Goal: Task Accomplishment & Management: Manage account settings

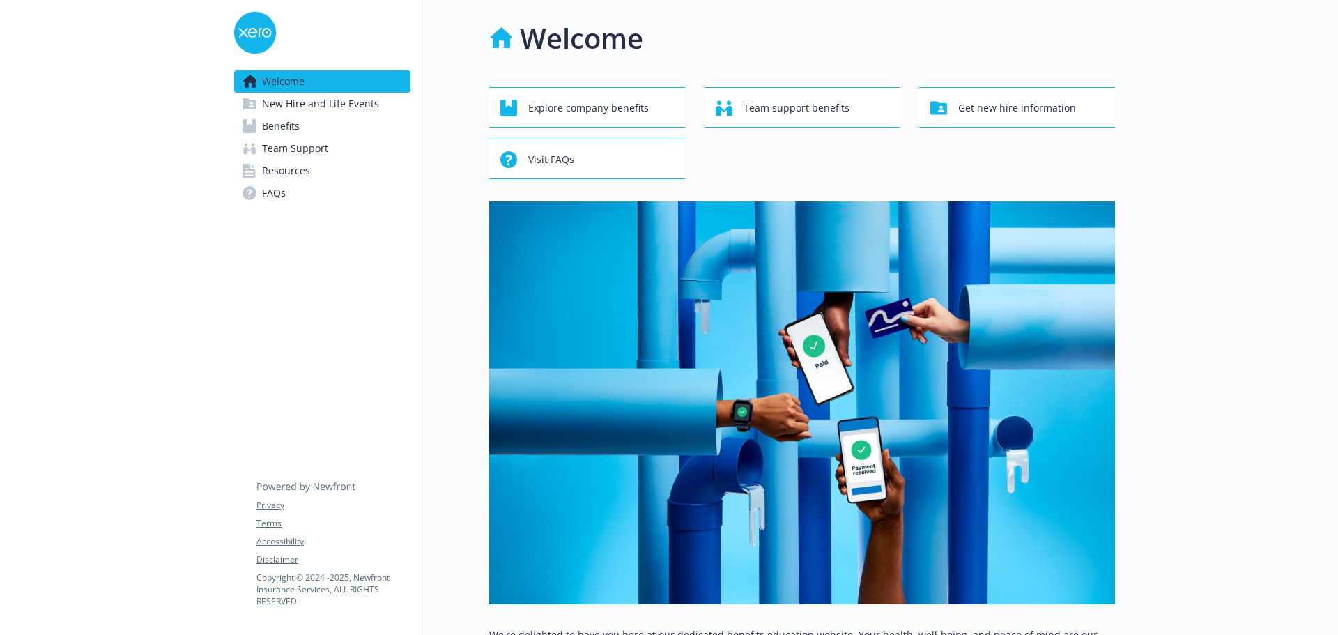
click at [280, 128] on span "Benefits" at bounding box center [281, 126] width 38 height 22
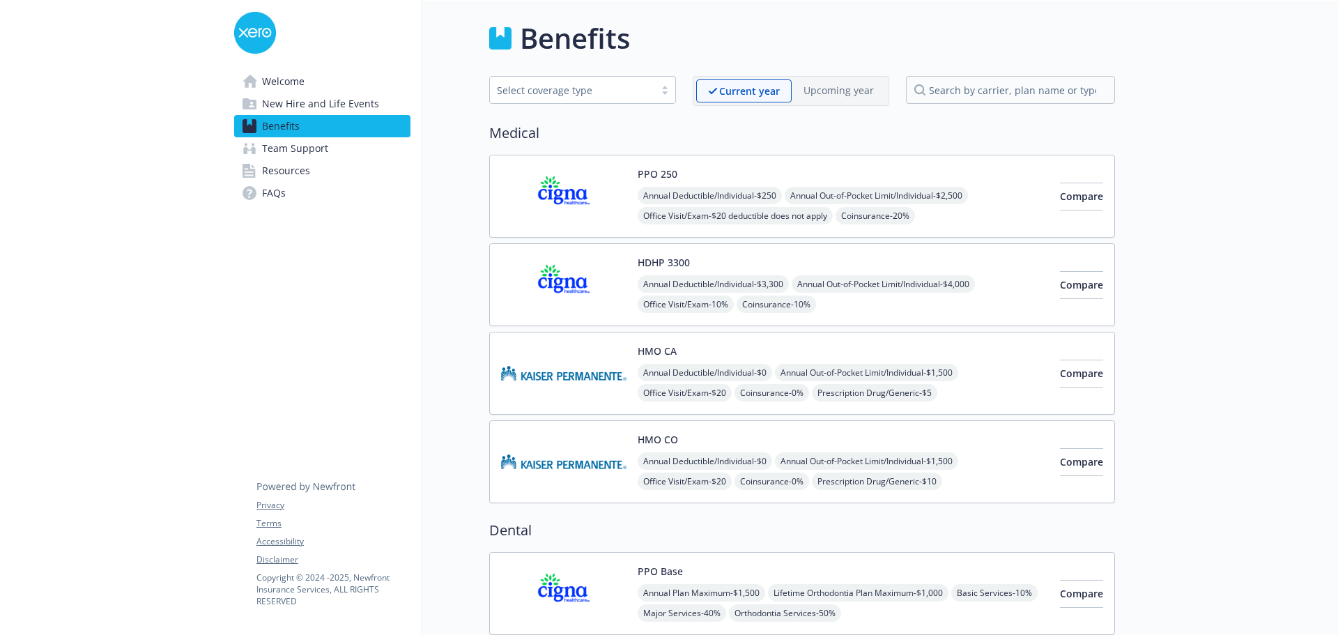
click at [679, 259] on button "HDHP 3300" at bounding box center [664, 262] width 52 height 15
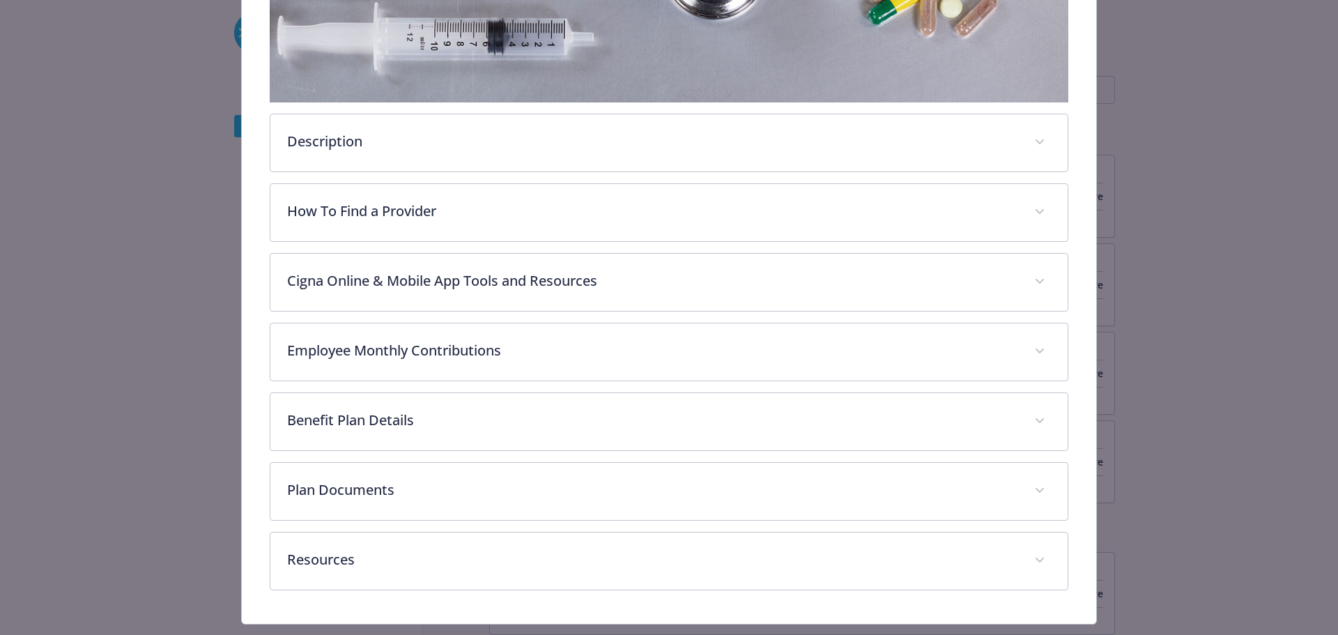
scroll to position [390, 0]
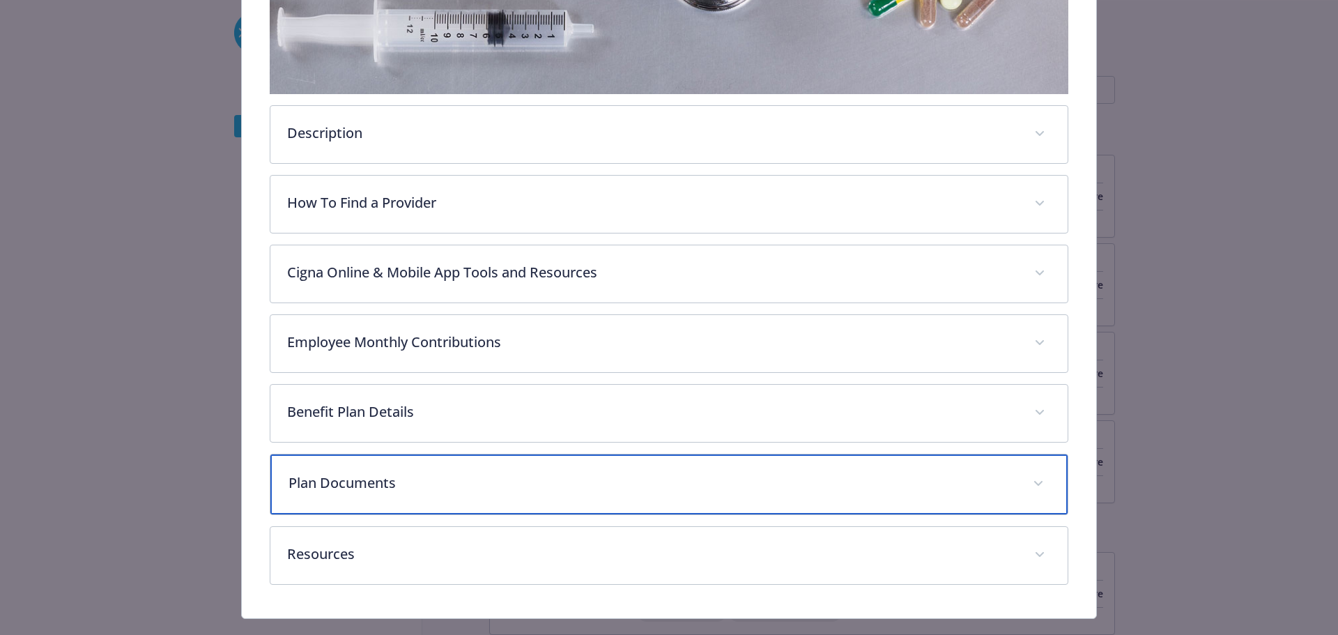
click at [534, 439] on p "Plan Documents" at bounding box center [652, 482] width 728 height 21
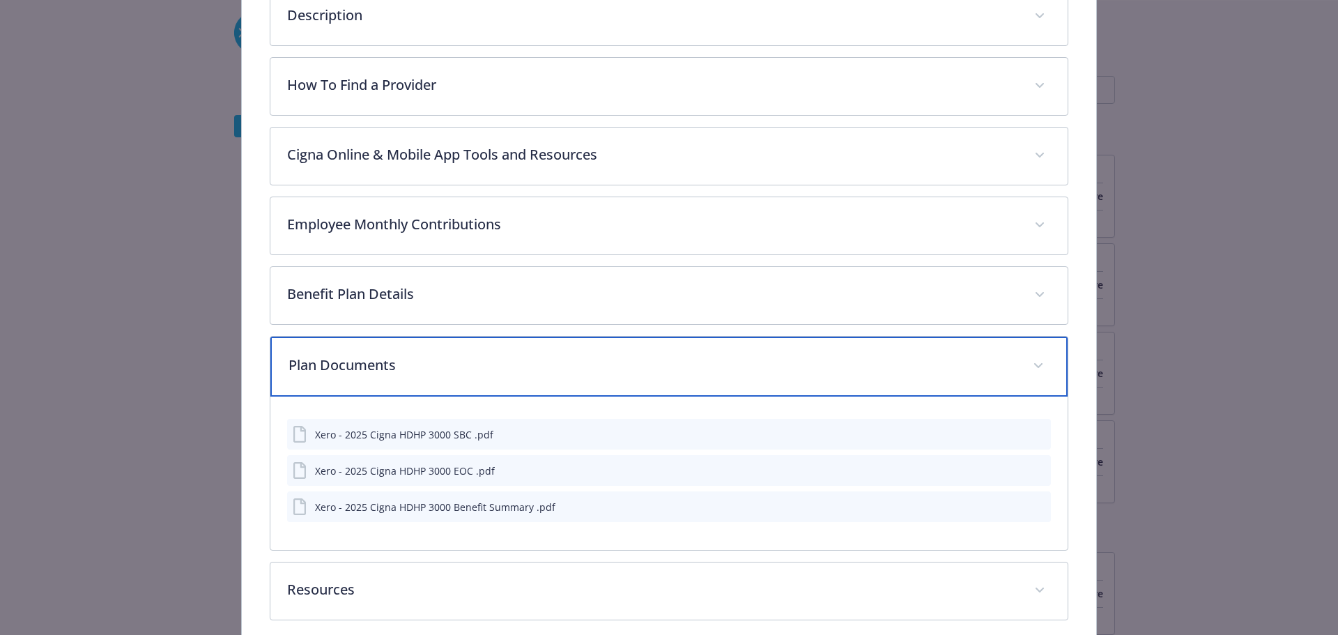
scroll to position [530, 0]
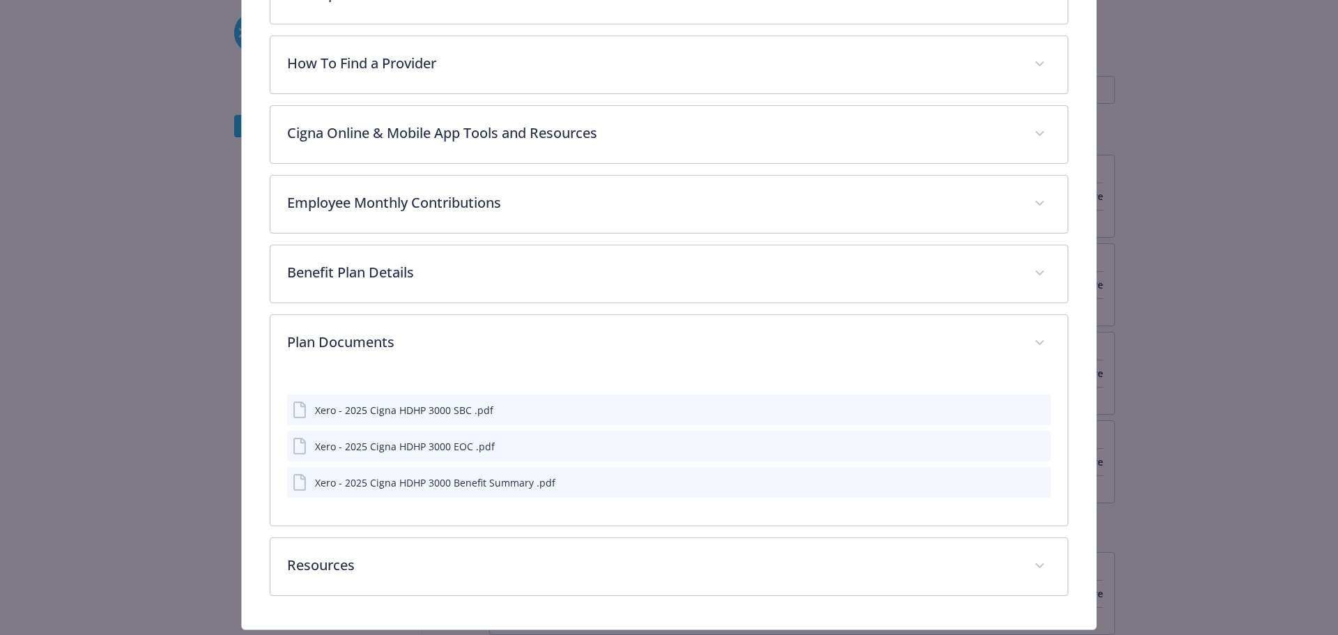
click at [436, 410] on div "Xero - 2025 Cigna HDHP 3000 SBC .pdf" at bounding box center [404, 410] width 178 height 15
click at [469, 409] on div "Xero - 2025 Cigna HDHP 3000 SBC .pdf" at bounding box center [404, 410] width 178 height 15
click at [891, 410] on icon "preview file" at bounding box center [1037, 409] width 13 height 10
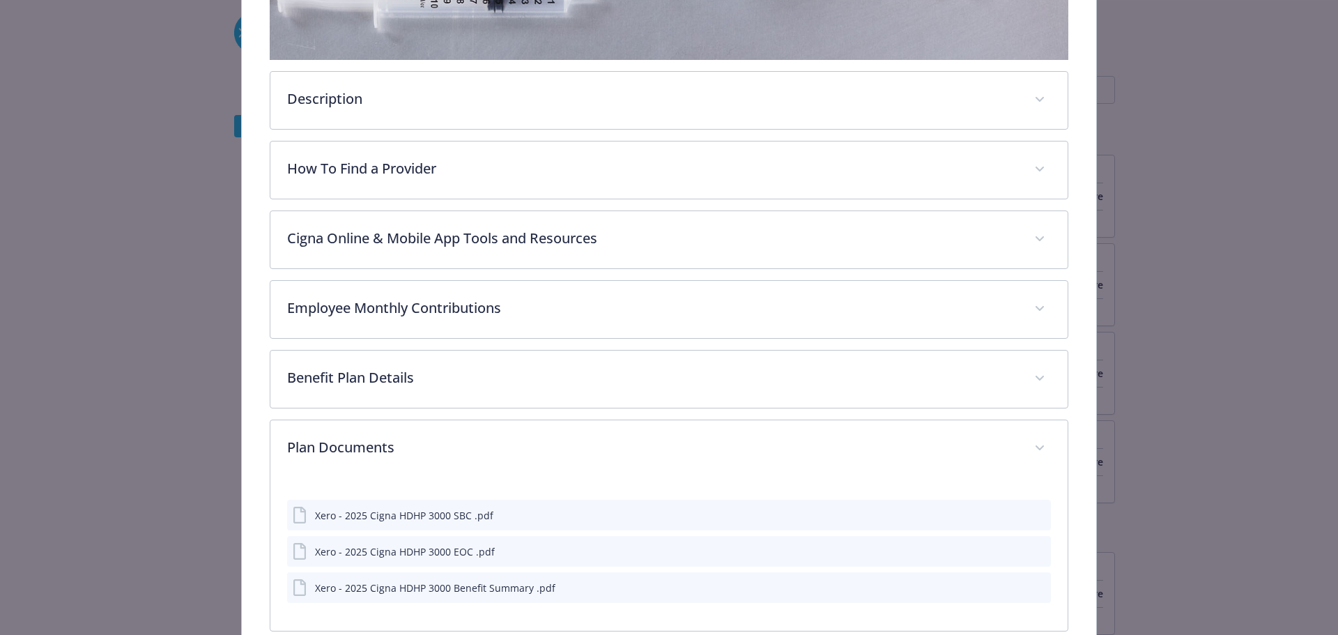
scroll to position [567, 0]
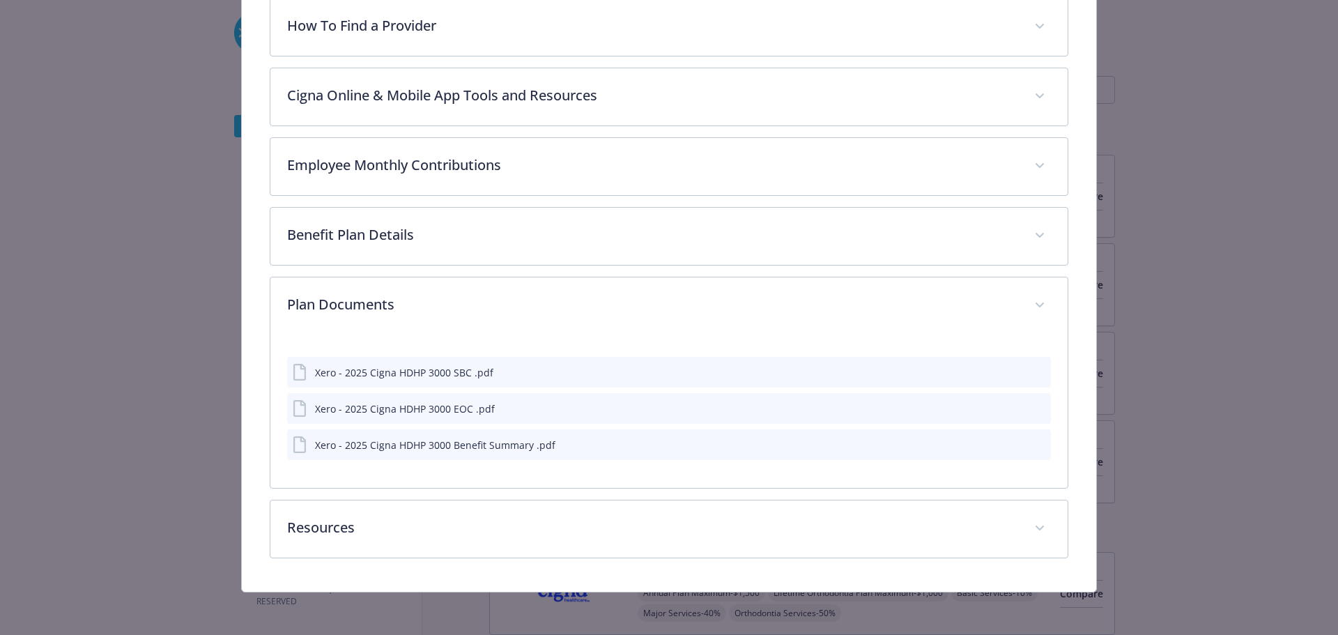
click at [410, 373] on div "Xero - 2025 Cigna HDHP 3000 SBC .pdf" at bounding box center [404, 372] width 178 height 15
click at [307, 371] on div "Xero - 2025 Cigna HDHP 3000 SBC .pdf" at bounding box center [393, 372] width 201 height 17
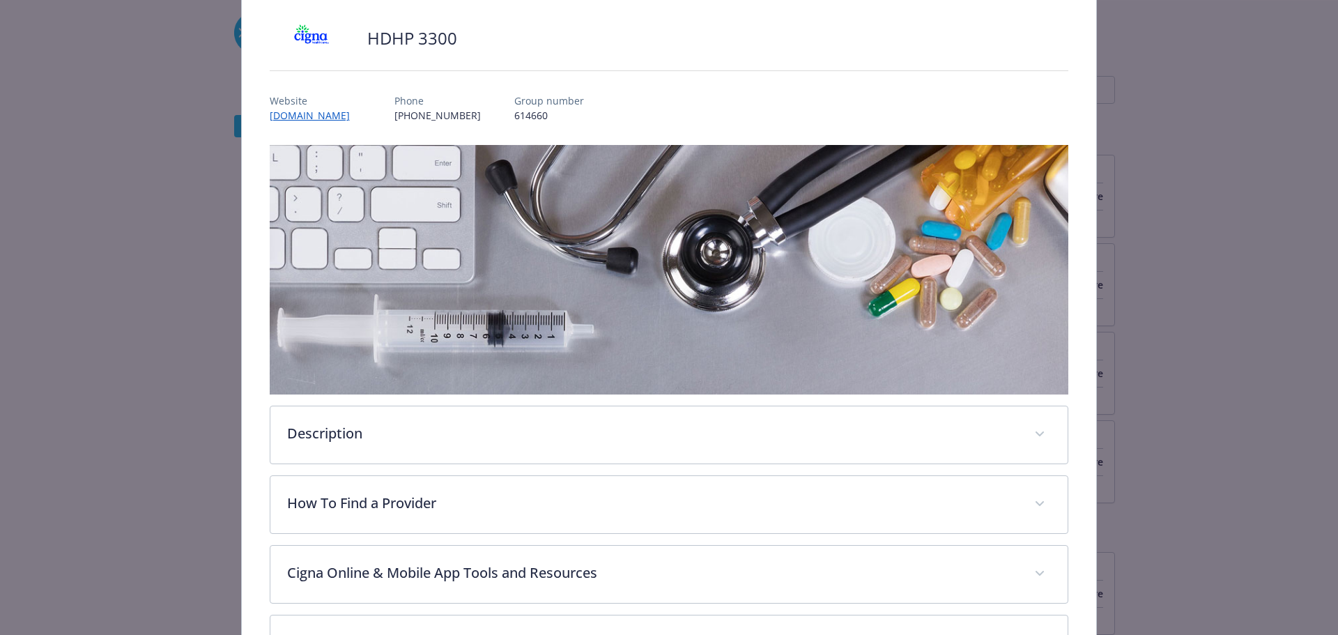
scroll to position [0, 0]
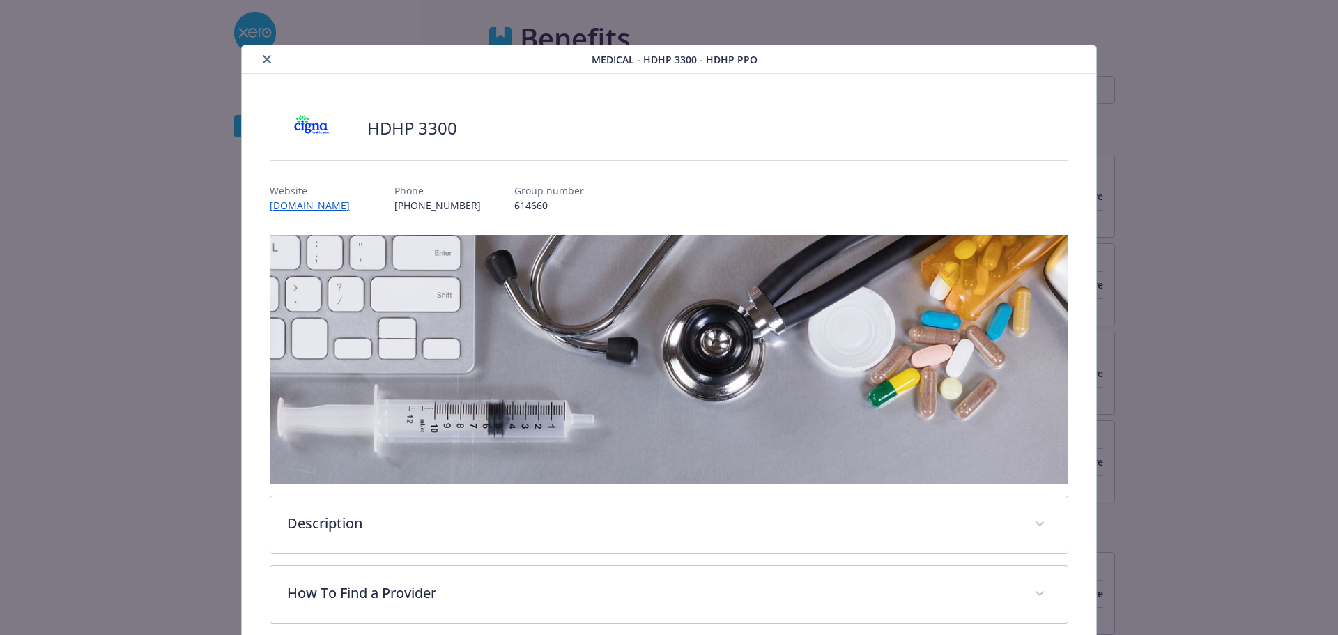
click at [269, 56] on button "close" at bounding box center [267, 59] width 17 height 17
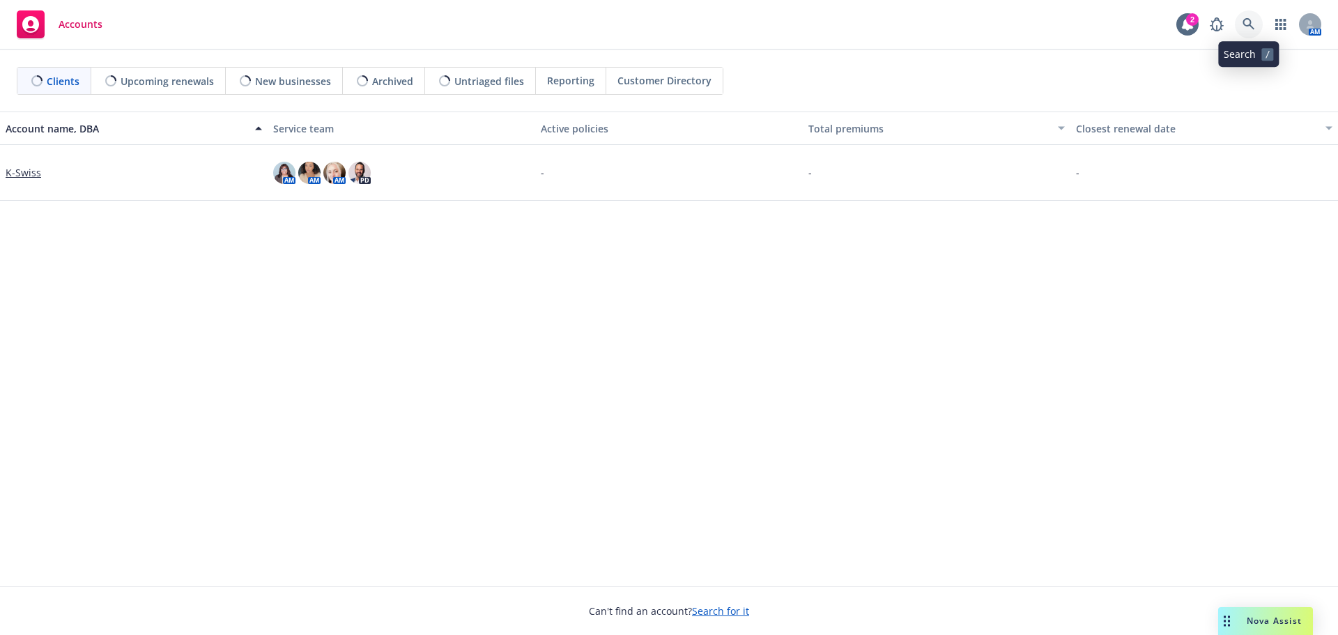
click at [1247, 21] on icon at bounding box center [1248, 24] width 13 height 13
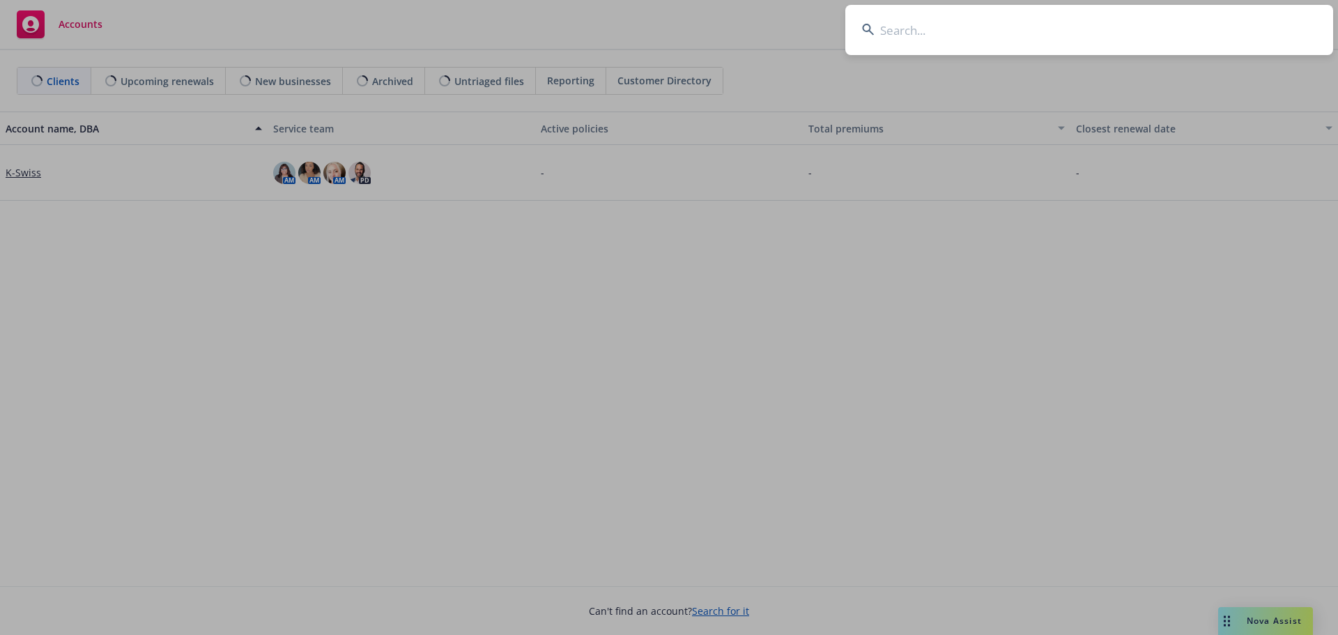
click at [1012, 36] on input at bounding box center [1089, 30] width 488 height 50
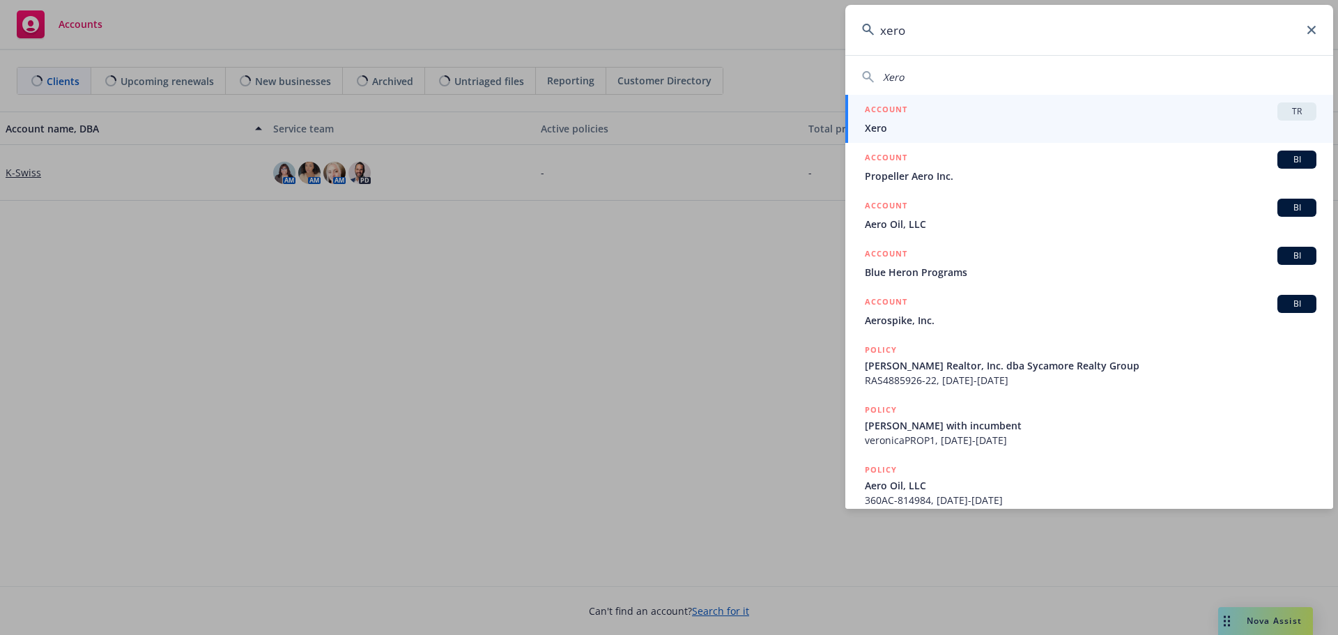
type input "xero"
click at [888, 130] on span "Xero" at bounding box center [1091, 128] width 452 height 15
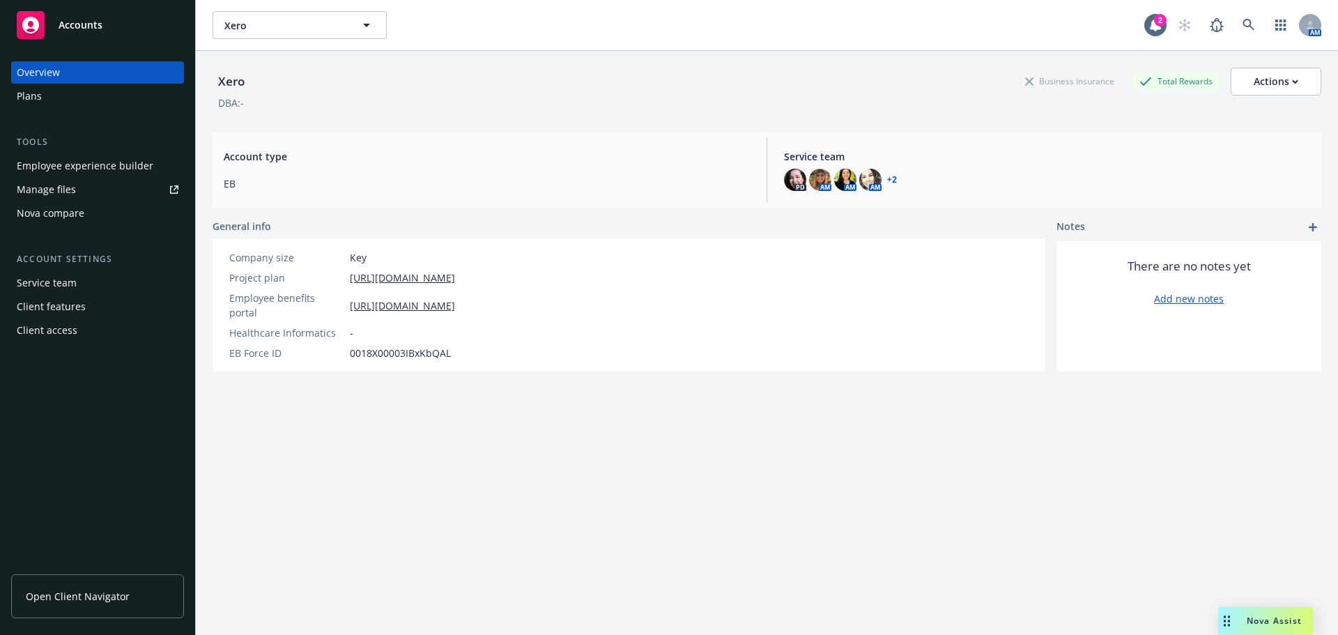
click at [117, 166] on div "Employee experience builder" at bounding box center [85, 166] width 137 height 22
click at [76, 94] on div "Plans" at bounding box center [98, 96] width 162 height 22
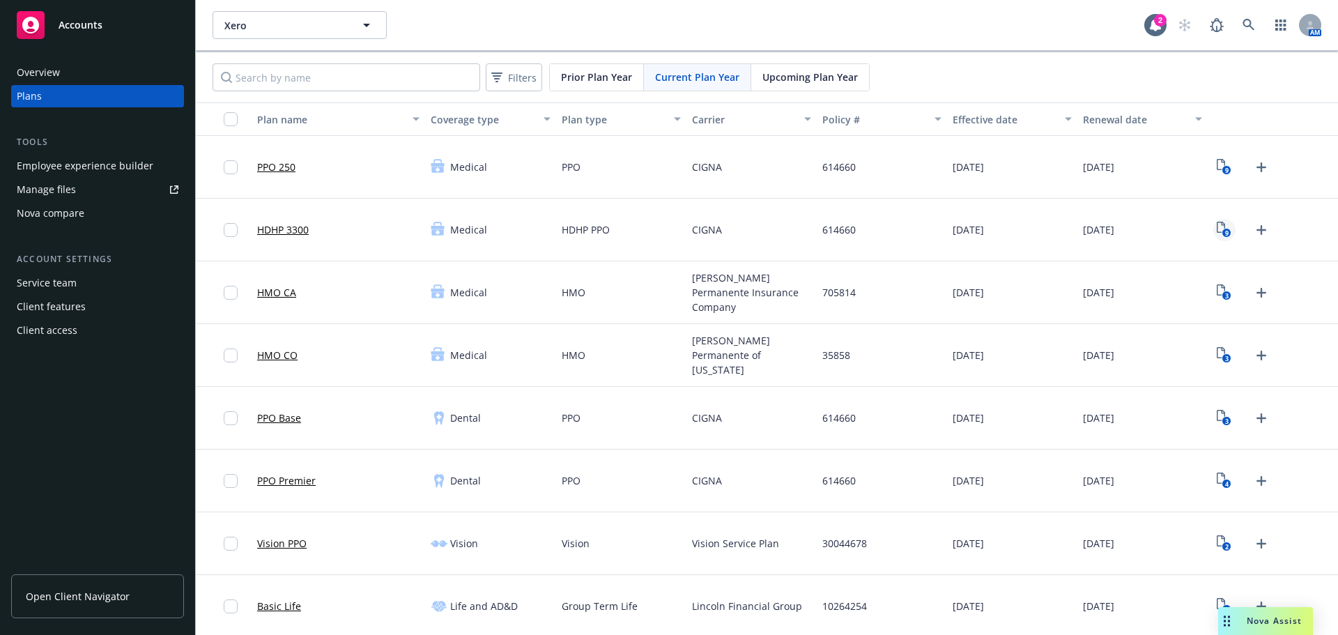
click at [1222, 231] on rect "View Plan Documents" at bounding box center [1226, 233] width 9 height 9
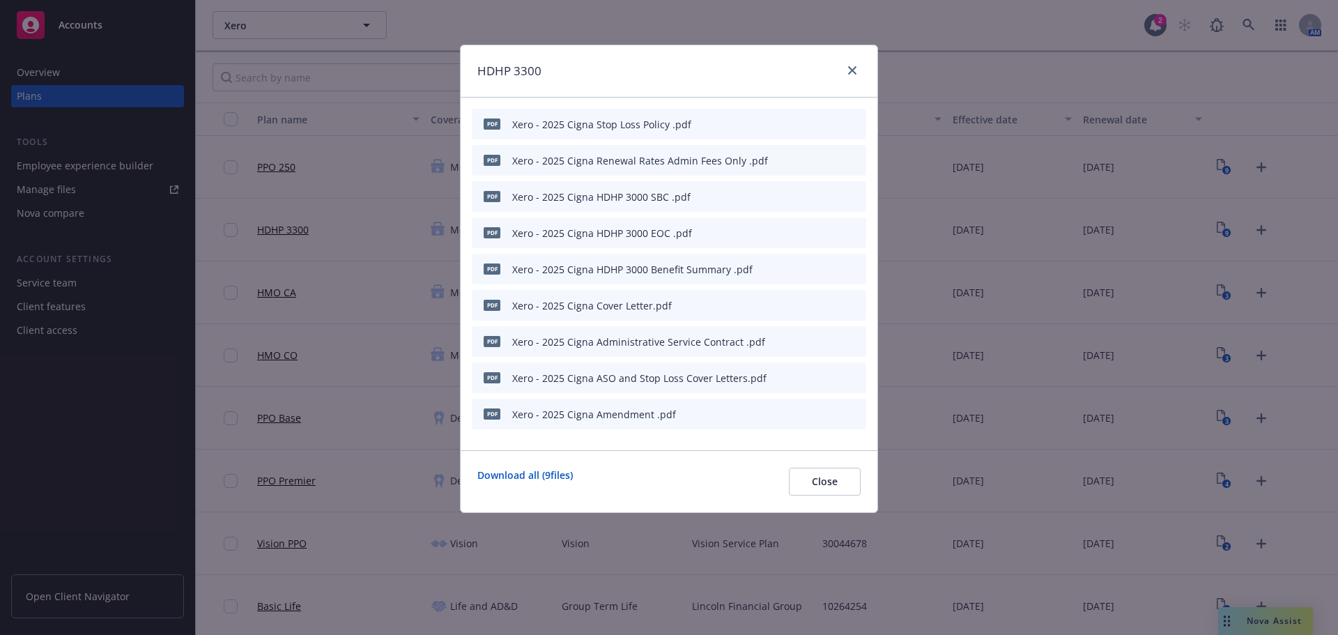
click at [787, 194] on icon "button" at bounding box center [785, 197] width 7 height 7
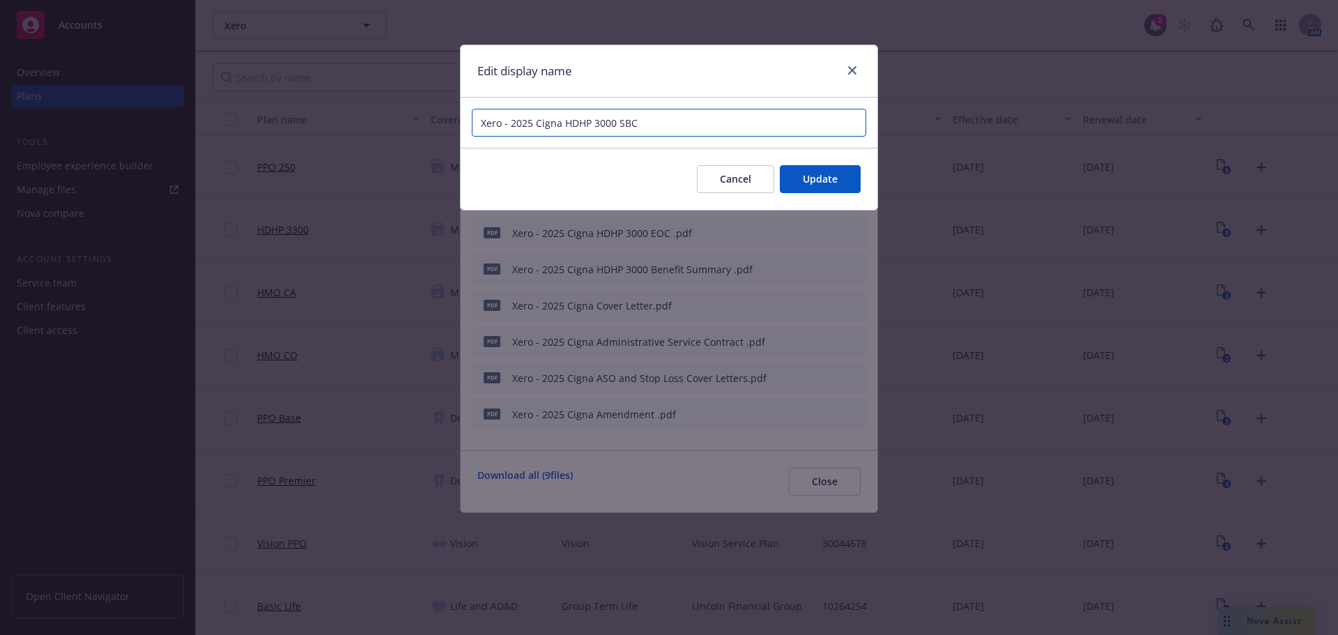
click at [603, 124] on input "Xero - 2025 Cigna HDHP 3000 SBC" at bounding box center [669, 123] width 394 height 28
type input "Xero - 2025 Cigna HDHP 3300 SBC"
click at [845, 171] on button "Update" at bounding box center [820, 179] width 81 height 28
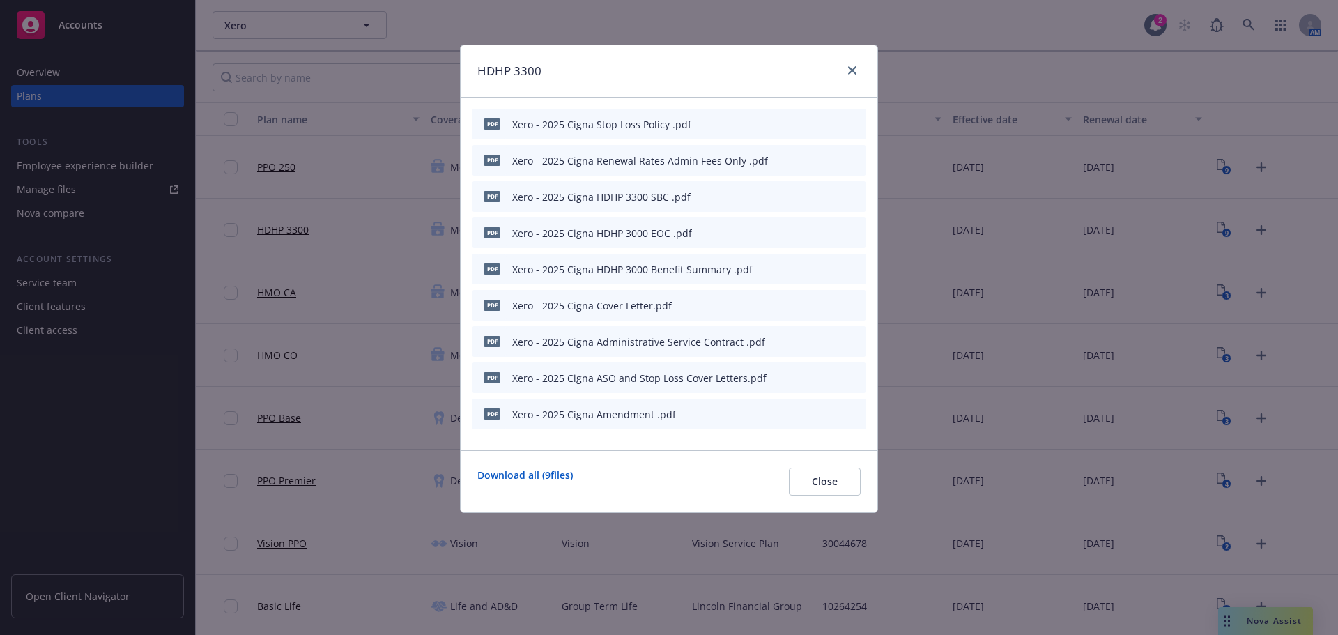
click at [784, 233] on icon "button" at bounding box center [786, 233] width 8 height 8
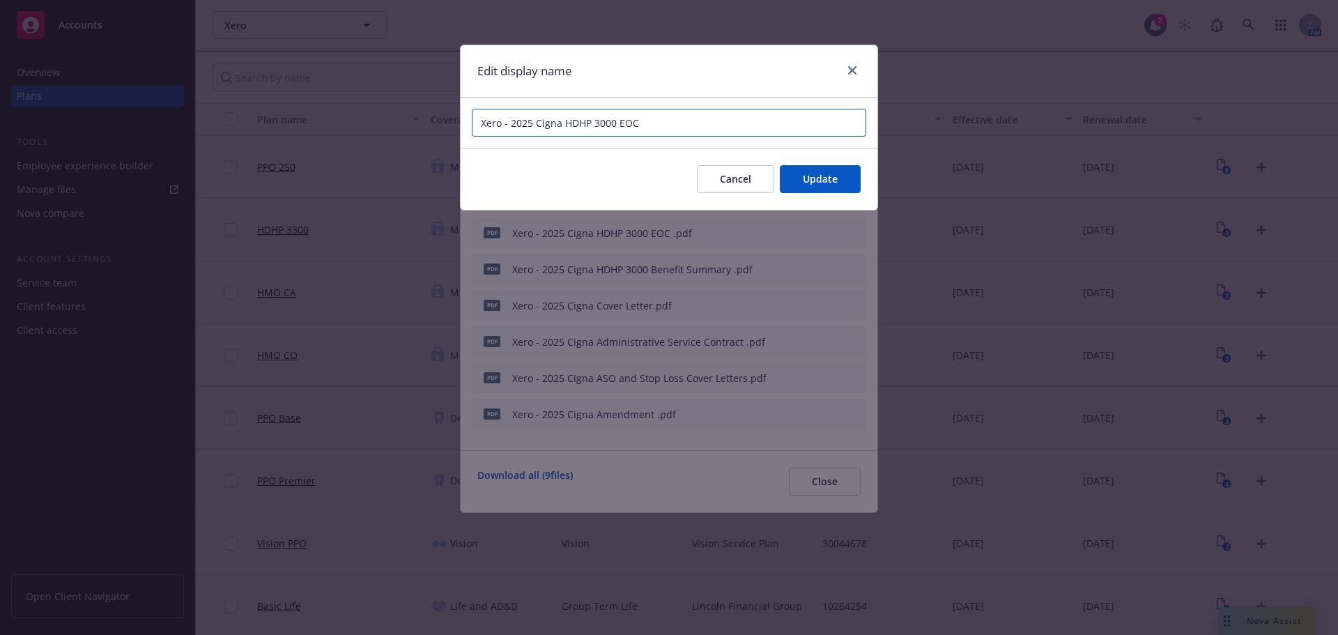
drag, startPoint x: 600, startPoint y: 128, endPoint x: 656, endPoint y: 126, distance: 56.5
click at [601, 128] on input "Xero - 2025 Cigna HDHP 3000 EOC" at bounding box center [669, 123] width 394 height 28
type input "Xero - 2025 Cigna HDHP 3300 EOC"
click at [839, 182] on button "Update" at bounding box center [820, 179] width 81 height 28
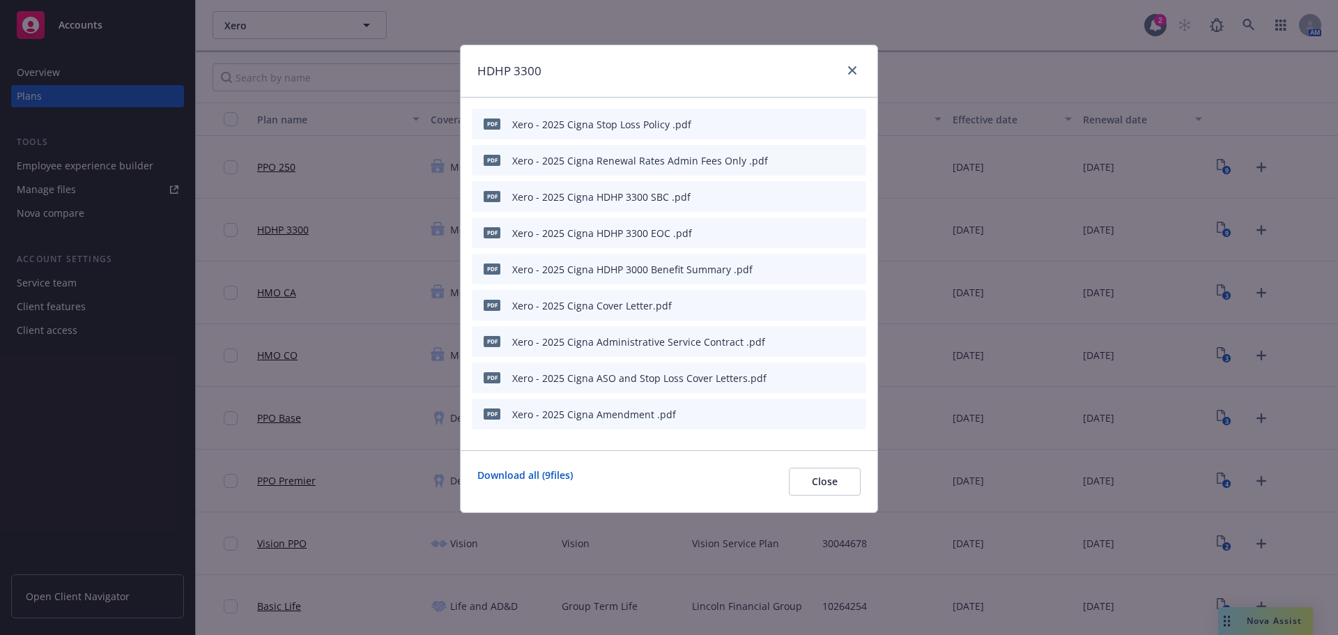
click at [787, 269] on icon "button" at bounding box center [785, 269] width 7 height 7
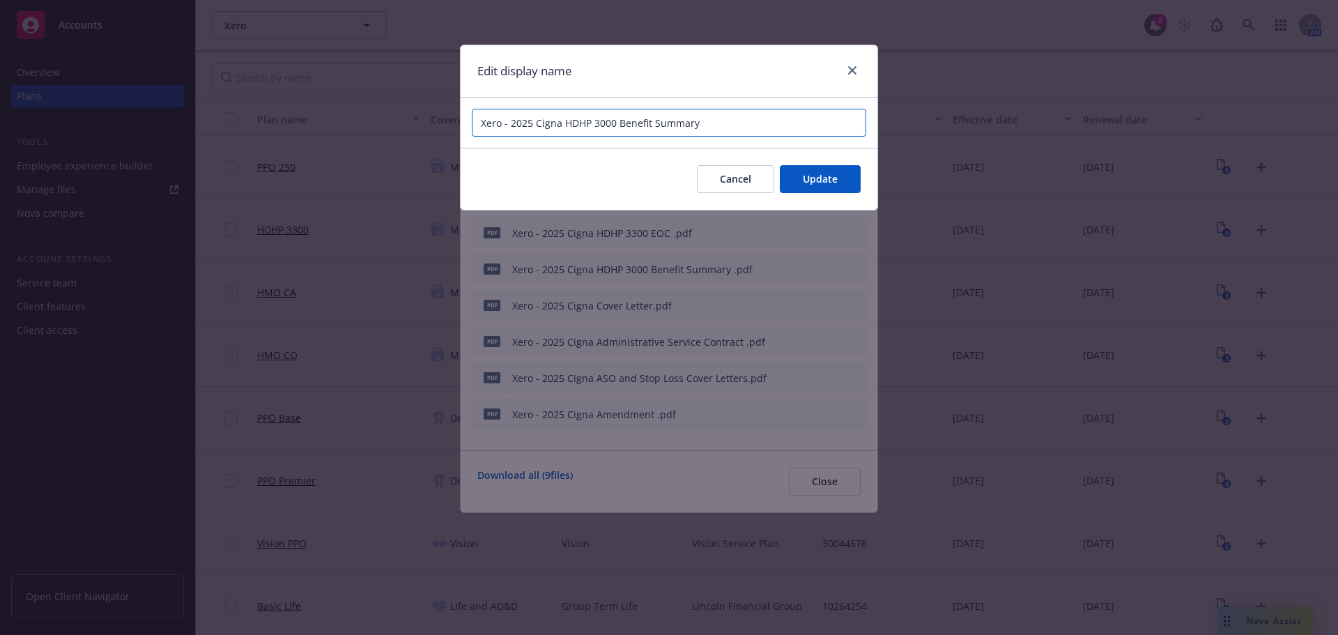
click at [600, 123] on input "Xero - 2025 Cigna HDHP 3000 Benefit Summary" at bounding box center [669, 123] width 394 height 28
type input "Xero - 2025 Cigna HDHP 3300 Benefit Summary"
click at [824, 176] on span "Update" at bounding box center [820, 178] width 35 height 13
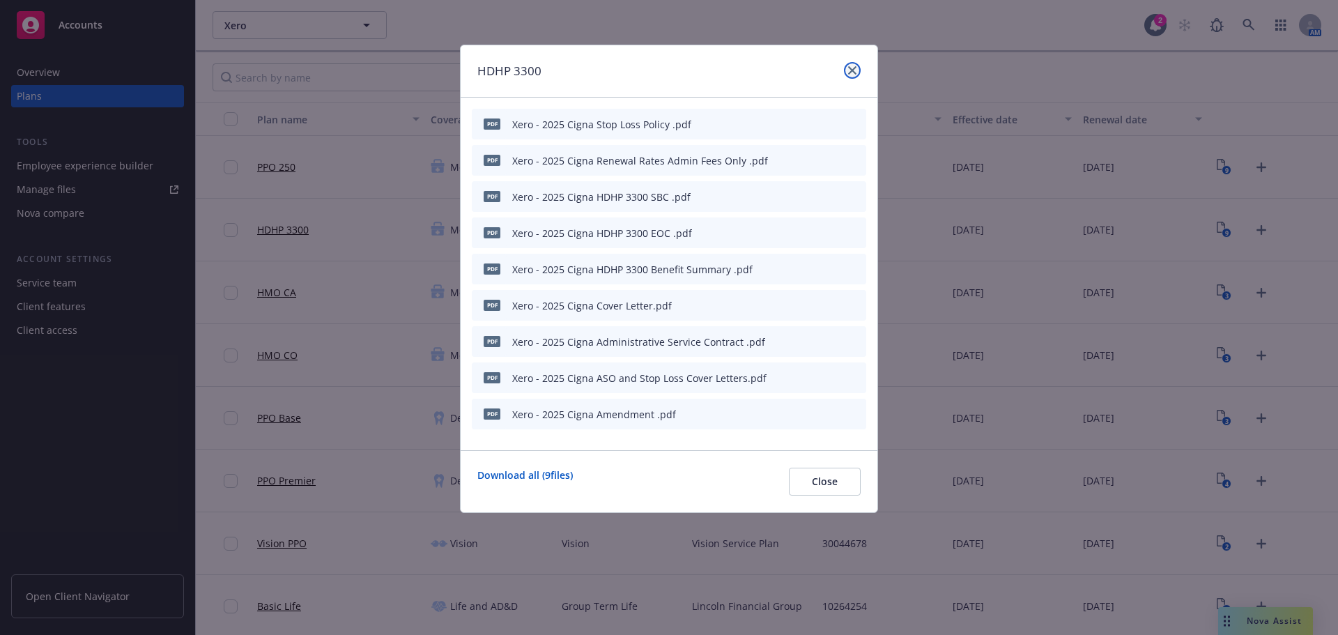
click at [851, 74] on icon "close" at bounding box center [852, 70] width 8 height 8
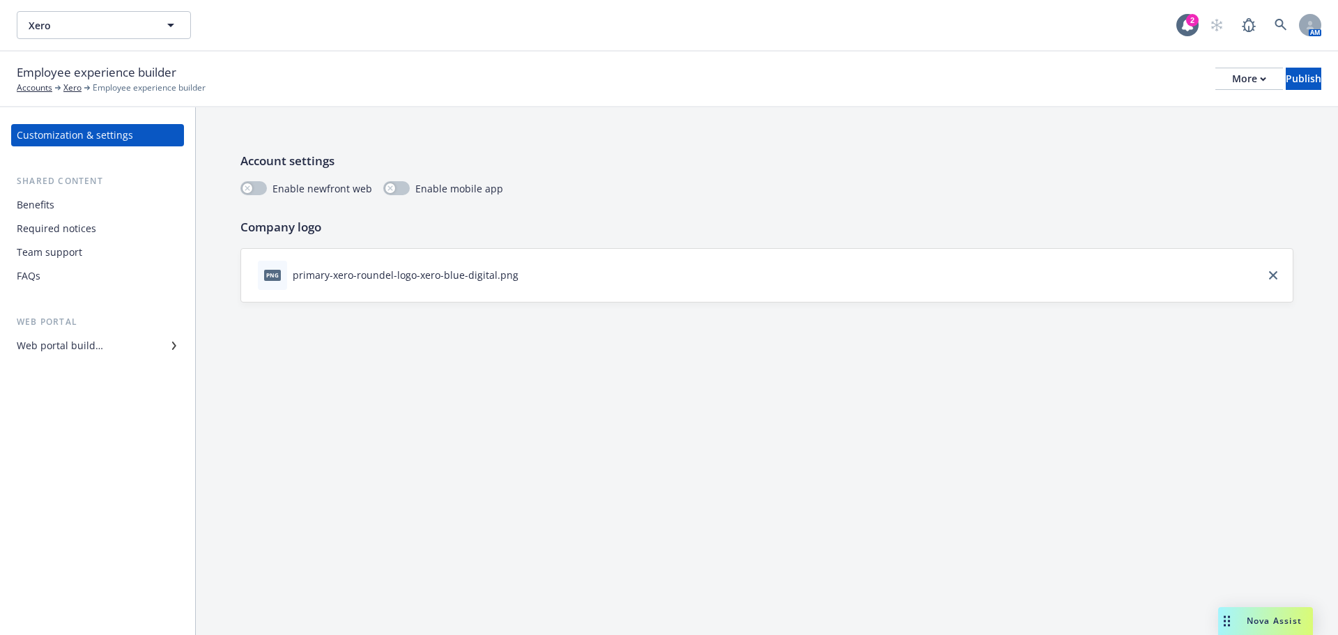
click at [54, 204] on div "Benefits" at bounding box center [98, 205] width 162 height 22
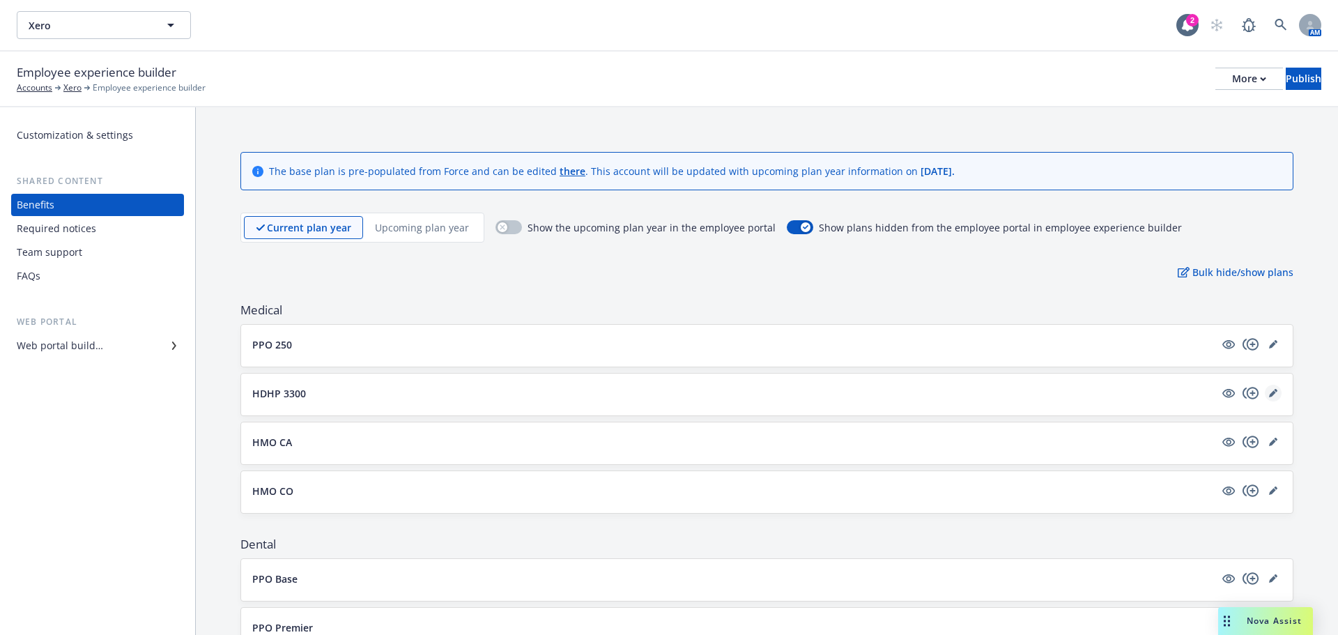
click at [1265, 399] on link "editPencil" at bounding box center [1273, 393] width 17 height 17
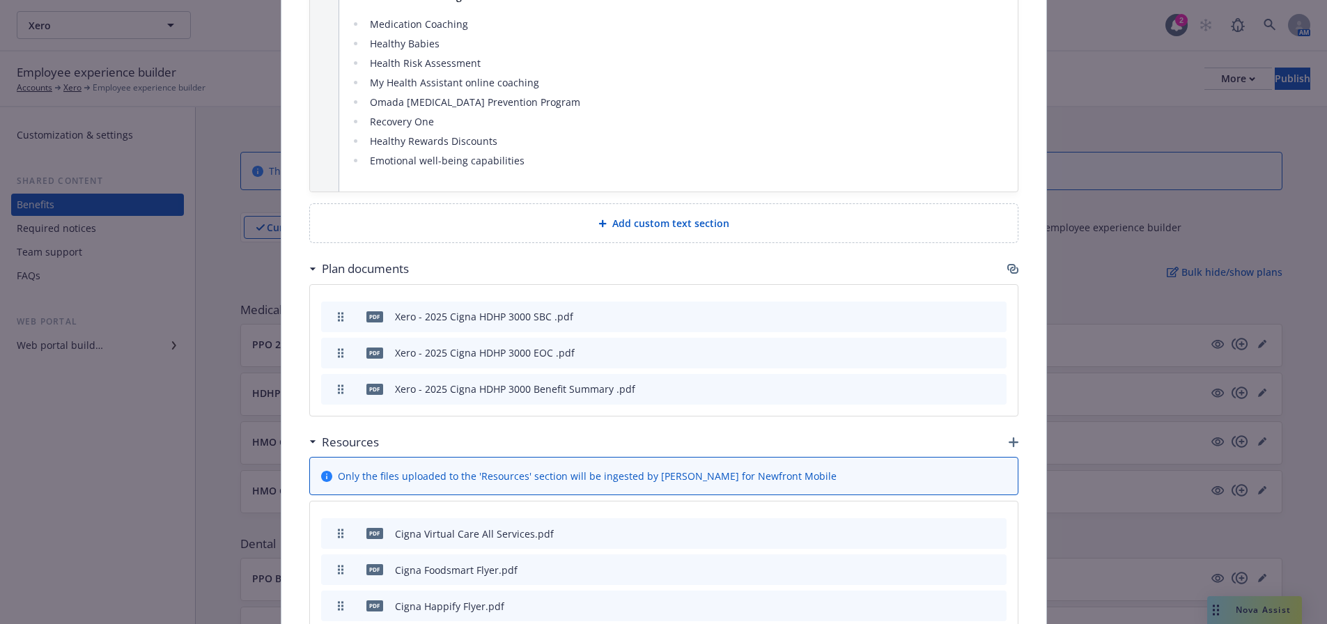
scroll to position [1381, 0]
click at [344, 313] on button "button" at bounding box center [341, 318] width 28 height 10
click at [338, 313] on icon "button" at bounding box center [341, 318] width 6 height 10
click at [339, 313] on button "button" at bounding box center [341, 318] width 28 height 10
click at [338, 313] on icon "button" at bounding box center [341, 318] width 6 height 10
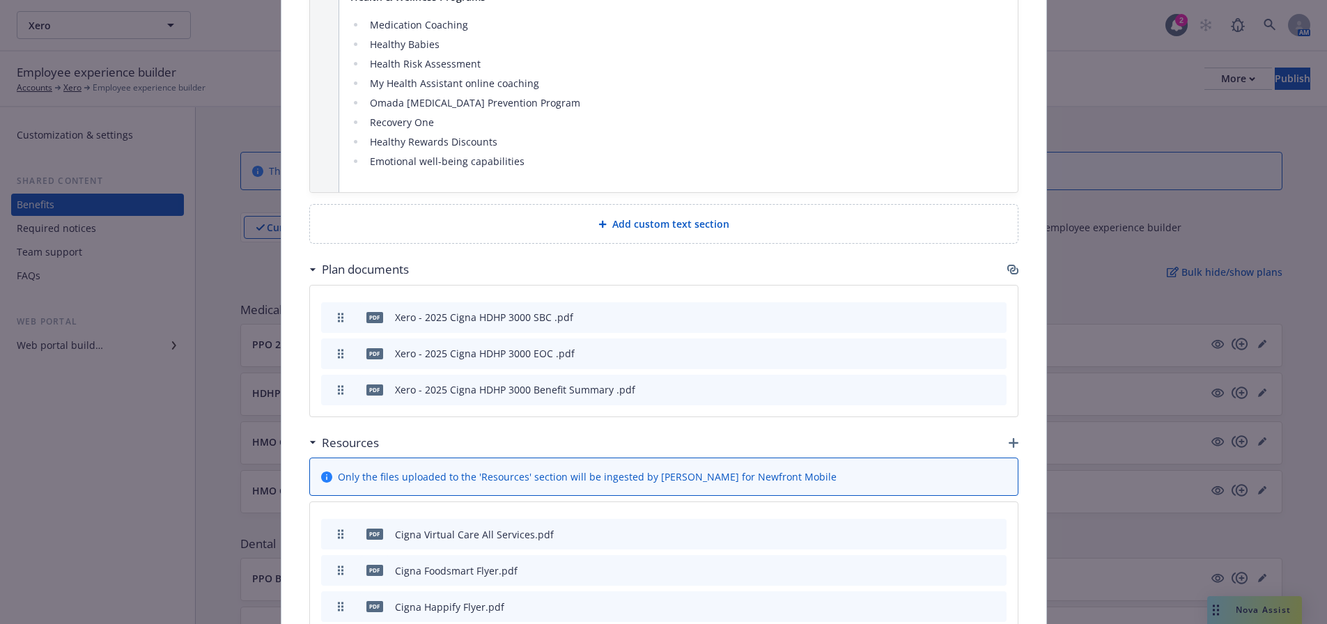
click at [331, 313] on button "button" at bounding box center [341, 318] width 28 height 10
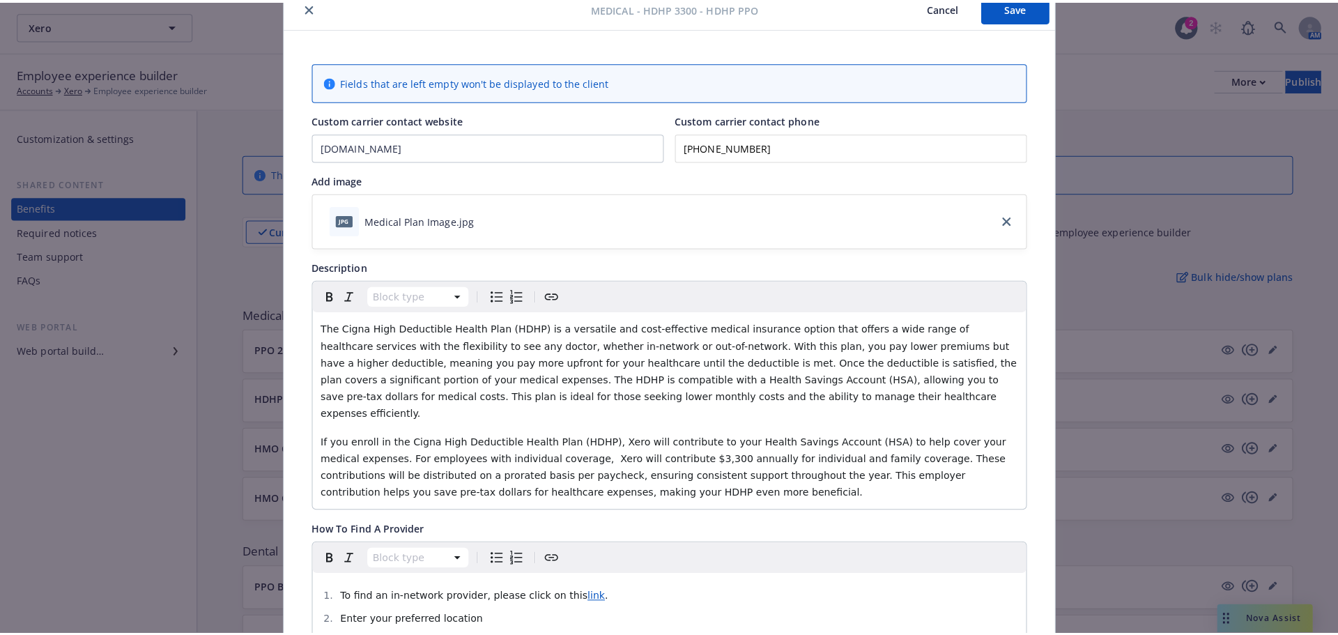
scroll to position [0, 0]
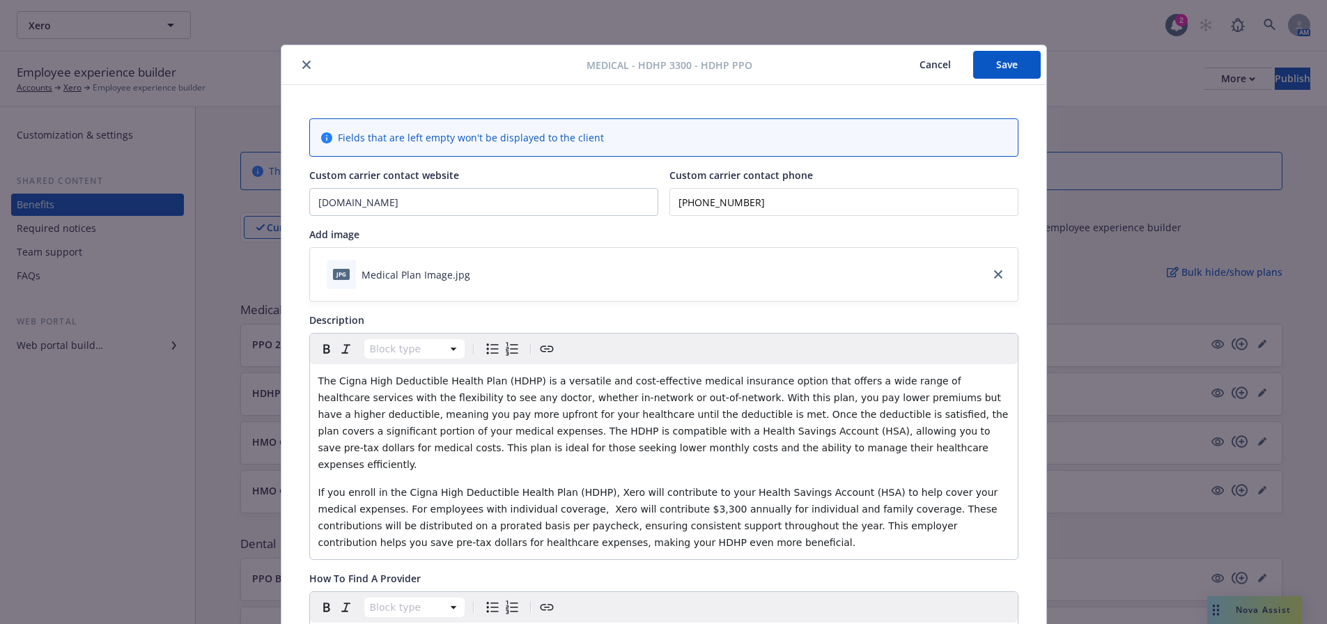
click at [304, 65] on button "close" at bounding box center [306, 64] width 17 height 17
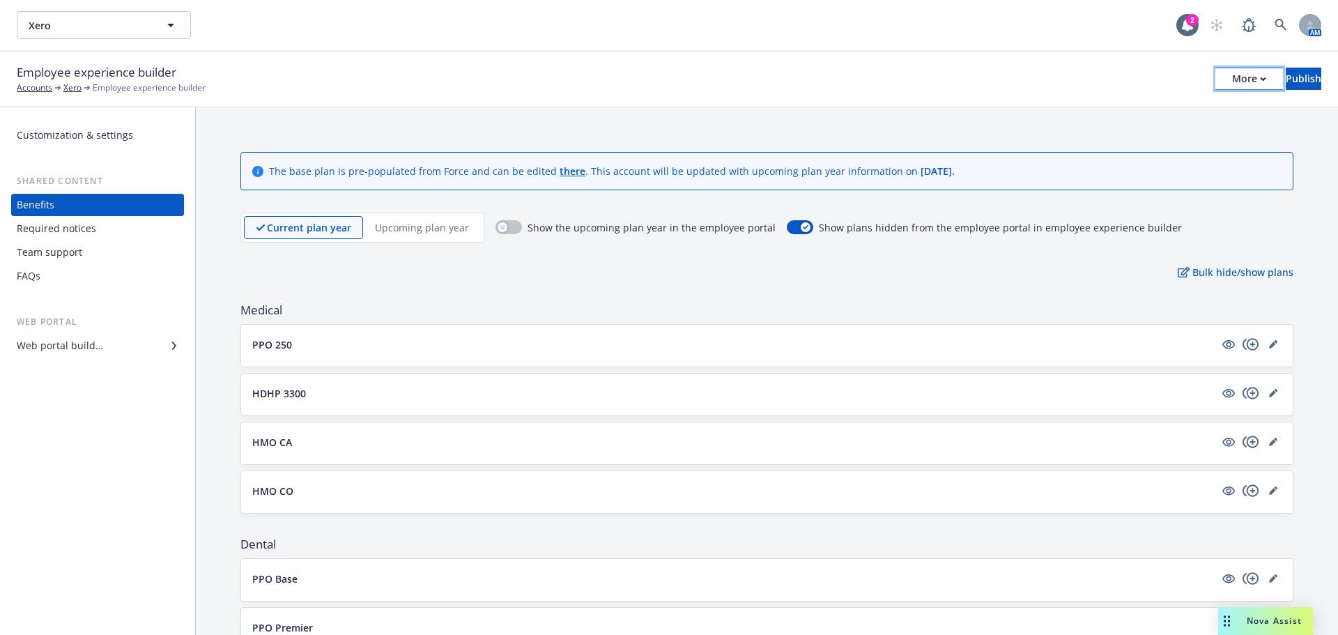
click at [1232, 76] on div "More" at bounding box center [1249, 78] width 34 height 21
click at [1267, 391] on link "editPencil" at bounding box center [1273, 393] width 17 height 17
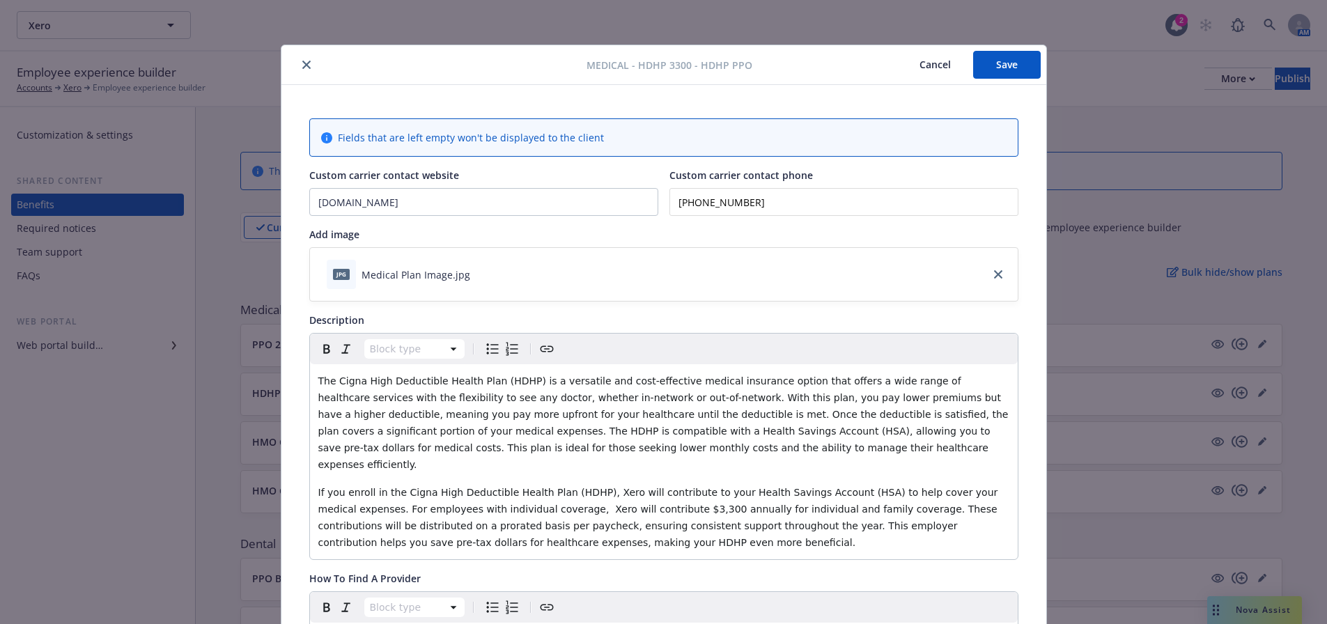
click at [1012, 68] on button "Save" at bounding box center [1007, 65] width 68 height 28
click at [302, 64] on icon "close" at bounding box center [306, 65] width 8 height 8
